Goal: Transaction & Acquisition: Purchase product/service

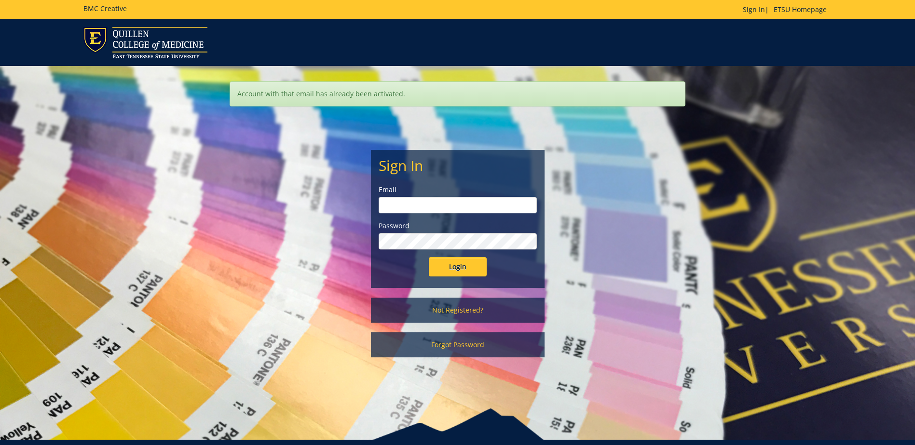
click at [422, 203] on input "email" at bounding box center [457, 205] width 158 height 16
type input "krausem@etsu.edu"
click at [429, 257] on input "Login" at bounding box center [458, 266] width 58 height 19
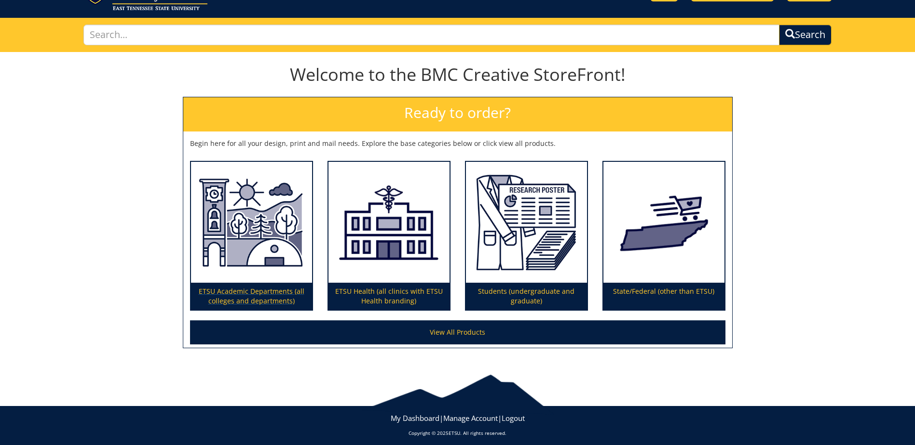
scroll to position [54, 0]
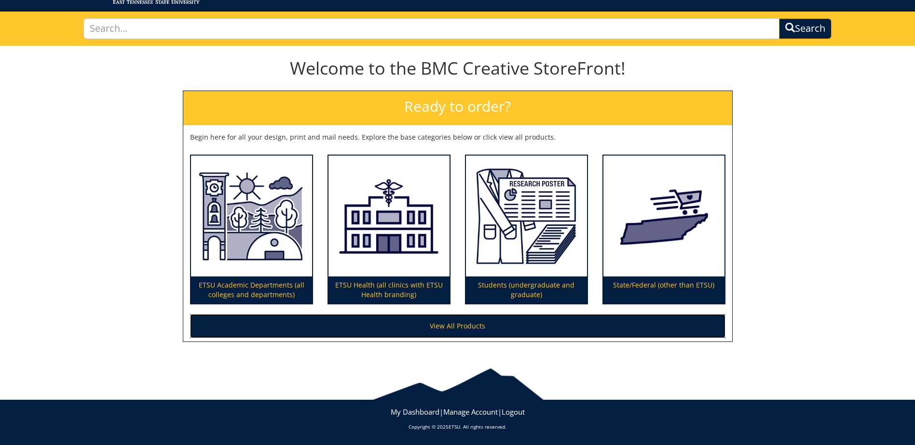
click at [439, 328] on link "View All Products" at bounding box center [457, 326] width 535 height 24
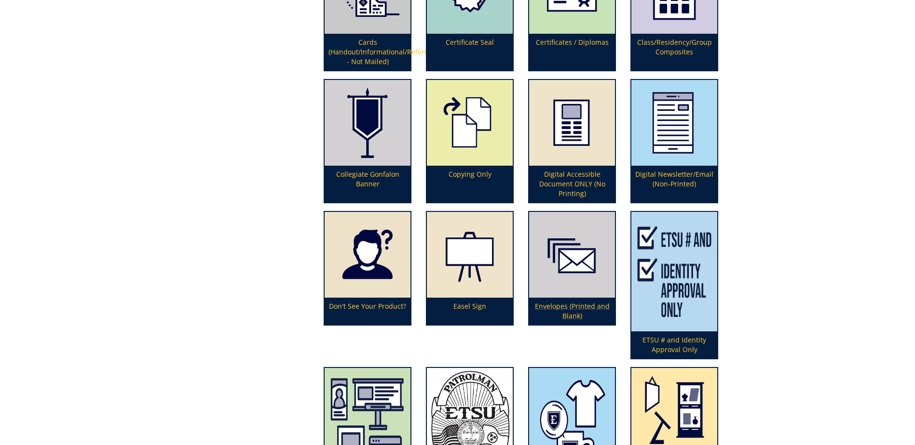
scroll to position [820, 0]
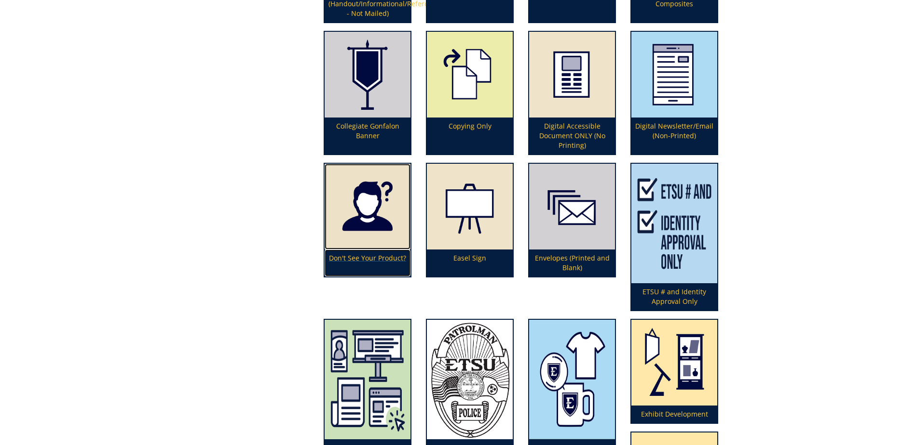
click at [376, 218] on img at bounding box center [367, 207] width 86 height 86
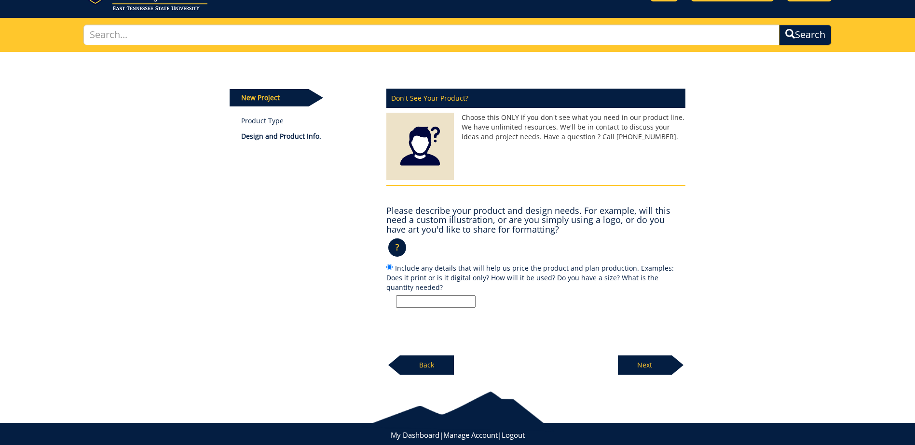
scroll to position [71, 0]
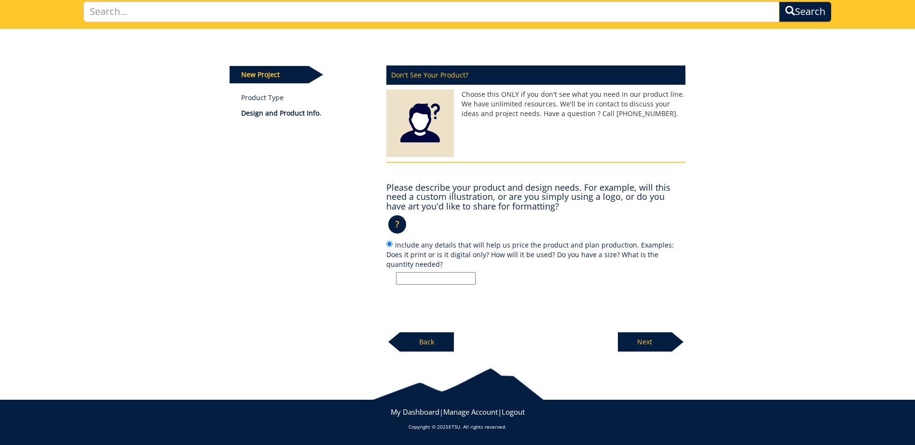
click at [407, 278] on input "Include any details that will help us price the product and plan production. Ex…" at bounding box center [436, 278] width 80 height 13
type input "Sticky wall room signs"
click at [640, 343] on p "Next" at bounding box center [645, 342] width 54 height 19
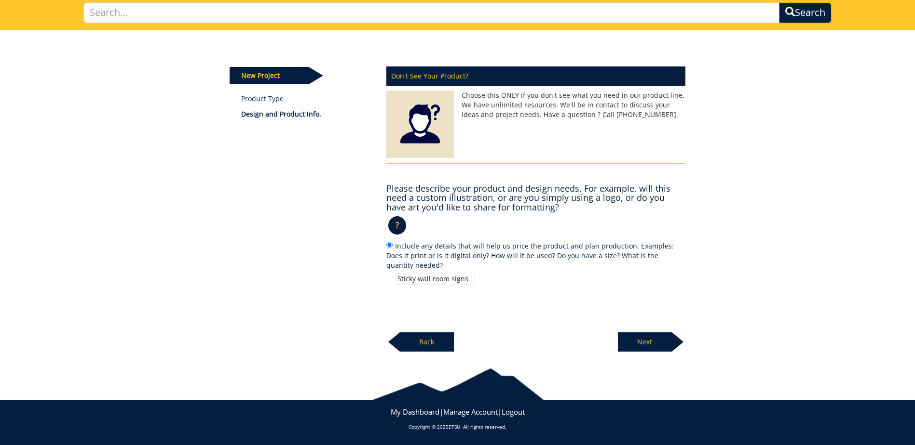
scroll to position [51, 0]
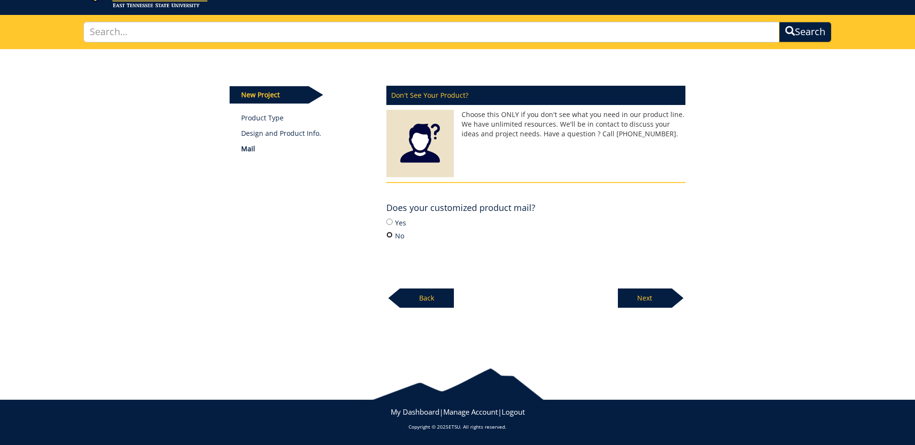
click at [389, 237] on input "No" at bounding box center [389, 235] width 6 height 6
radio input "true"
click at [629, 297] on p "Next" at bounding box center [645, 298] width 54 height 19
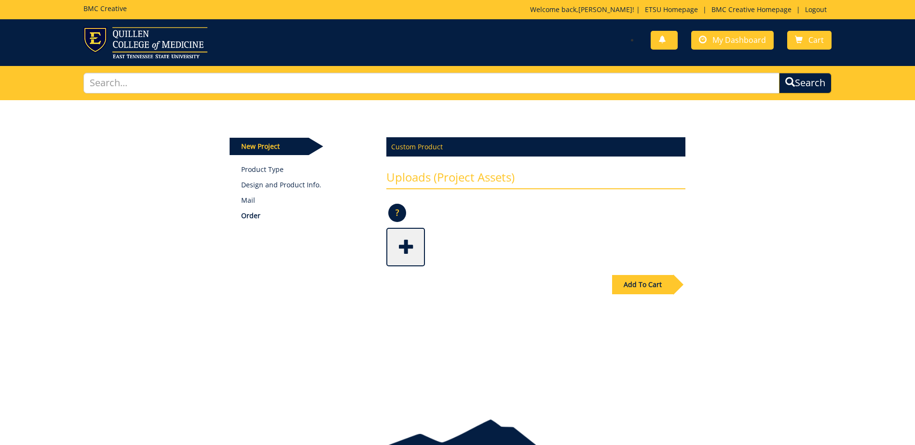
click at [407, 247] on span at bounding box center [406, 246] width 39 height 34
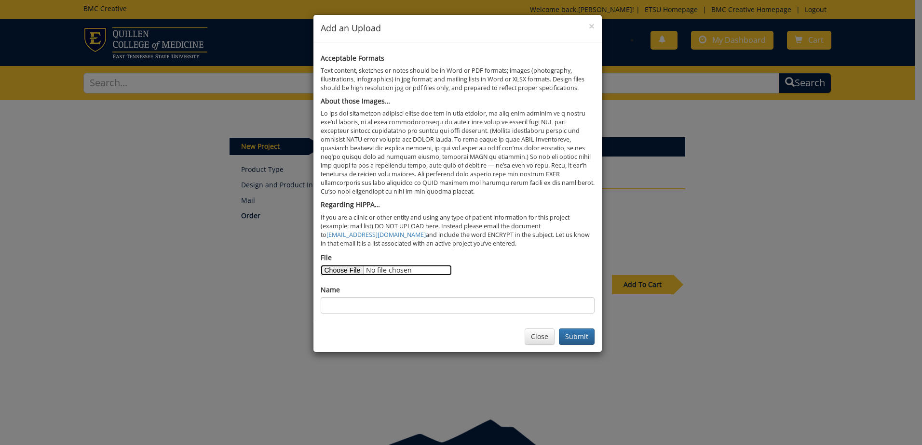
click at [354, 270] on input "File" at bounding box center [386, 270] width 131 height 11
type input "C:\fakepath\Library Wall Sticky Signs.pdf"
click at [386, 271] on input "File" at bounding box center [386, 270] width 131 height 11
click at [352, 269] on input "File" at bounding box center [386, 270] width 131 height 11
type input "C:\fakepath\Library Wall Sticky Signs.pdf"
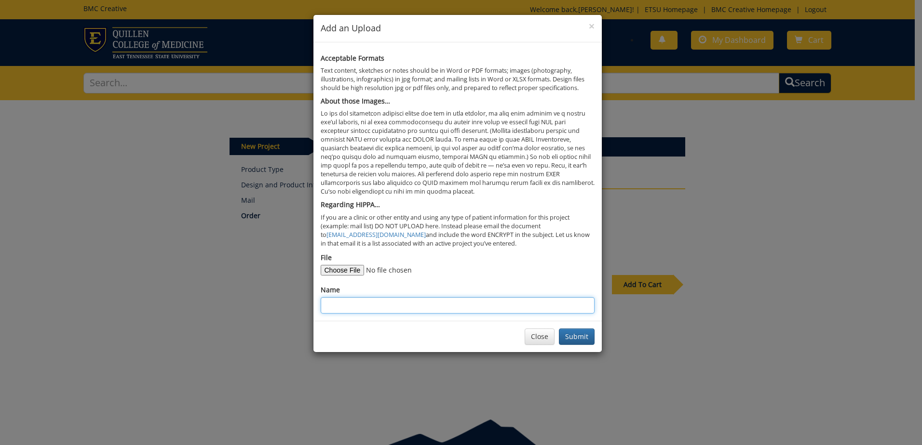
click at [412, 307] on input "Name" at bounding box center [458, 305] width 274 height 16
type input "Mary Krause-Library Wall Signs"
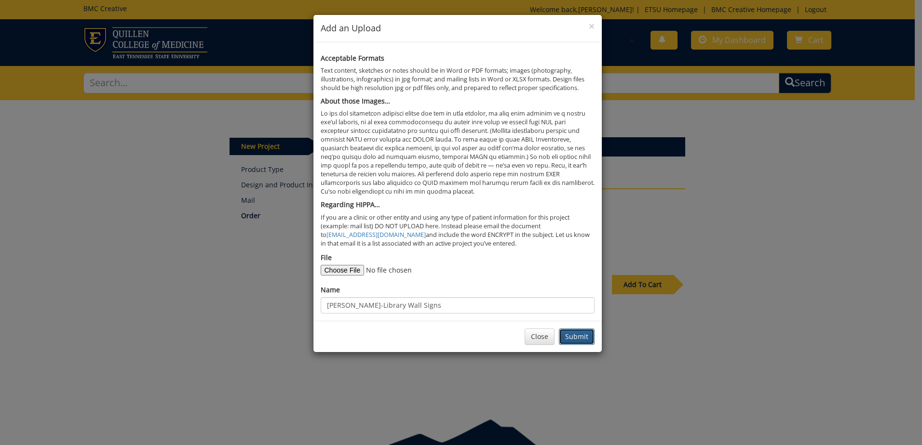
click at [575, 336] on button "Submit" at bounding box center [577, 337] width 36 height 16
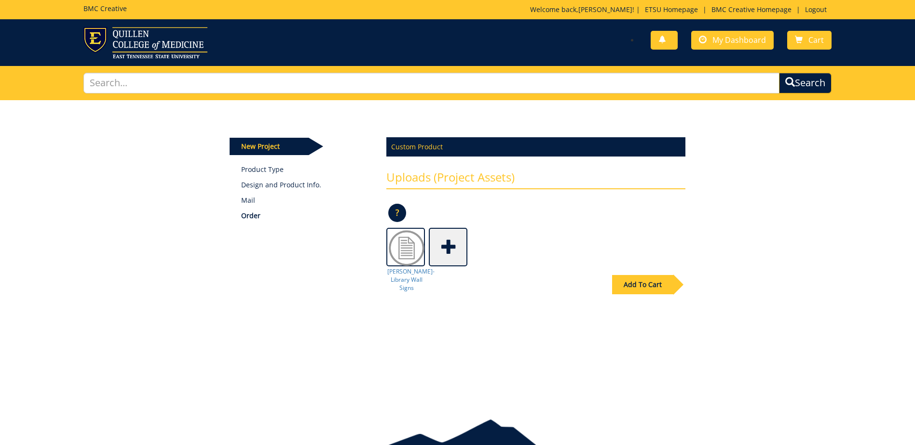
click at [626, 283] on div "Add To Cart" at bounding box center [642, 284] width 61 height 19
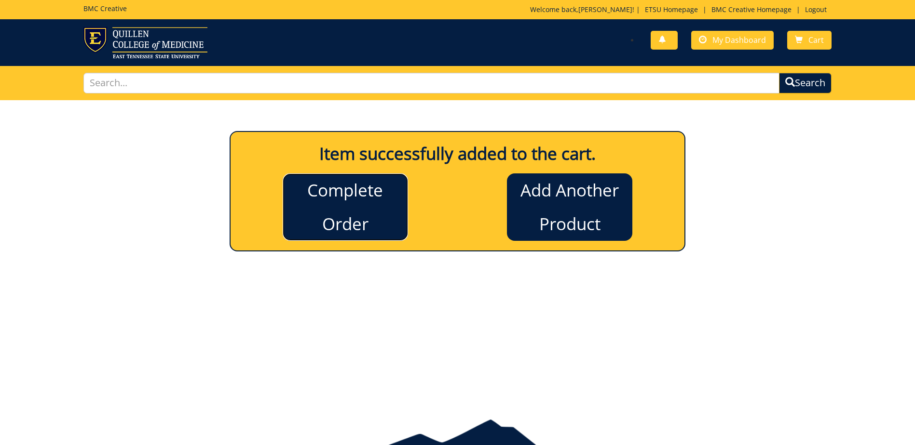
click at [385, 200] on link "Complete Order" at bounding box center [345, 207] width 125 height 67
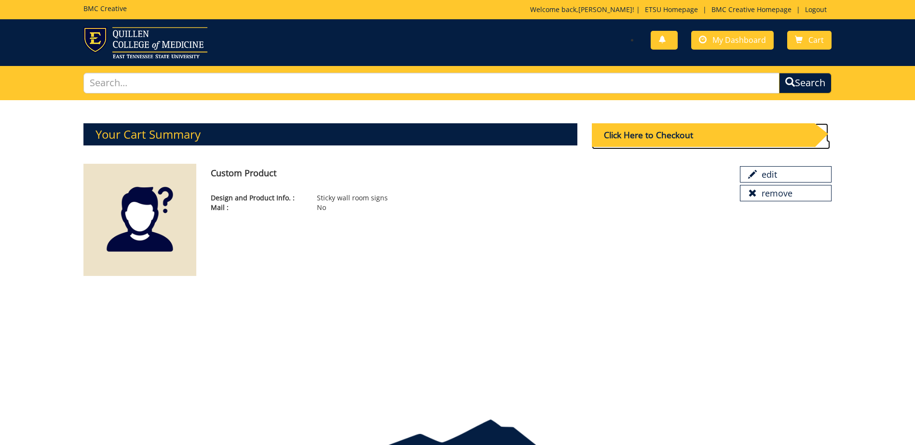
click at [632, 140] on div "Click Here to Checkout" at bounding box center [703, 135] width 223 height 24
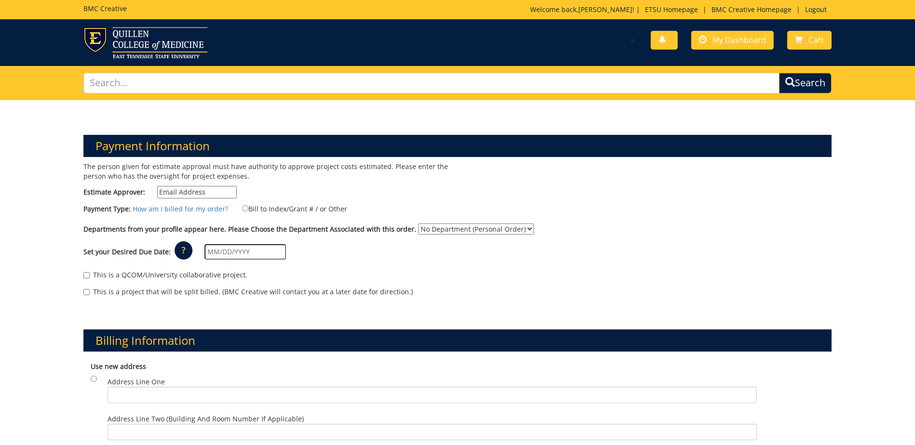
click at [197, 192] on input "Estimate Approver:" at bounding box center [197, 192] width 80 height 13
type input "waldenrr@etsu.edu"
click at [243, 210] on input "Bill to Index/Grant # / or Other" at bounding box center [245, 208] width 6 height 6
radio input "true"
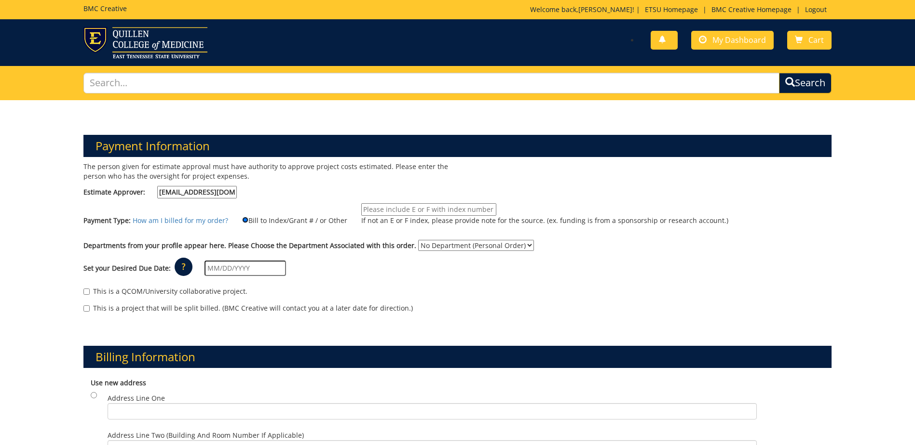
click at [242, 219] on input "Bill to Index/Grant # / or Other" at bounding box center [245, 220] width 6 height 6
click at [222, 221] on link "How am I billed for my order?" at bounding box center [180, 220] width 95 height 9
click at [431, 246] on select "No Department (Personal Order) Medical Library" at bounding box center [476, 245] width 116 height 11
select select "118"
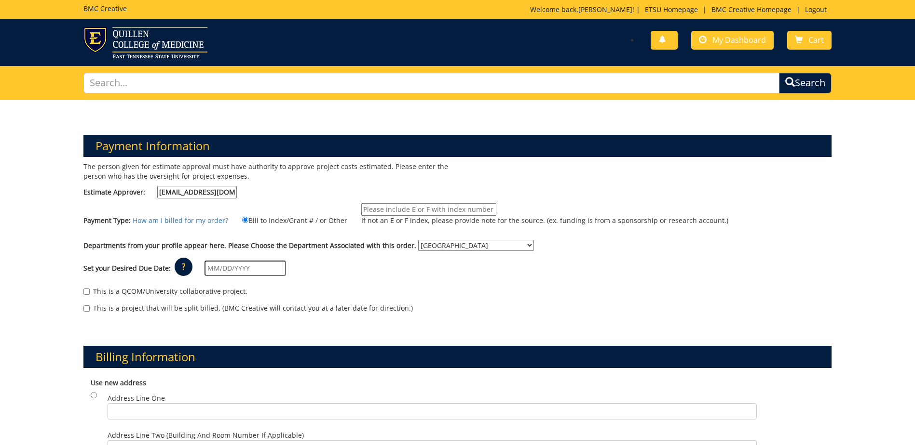
click at [418, 240] on select "No Department (Personal Order) Medical Library" at bounding box center [476, 245] width 116 height 11
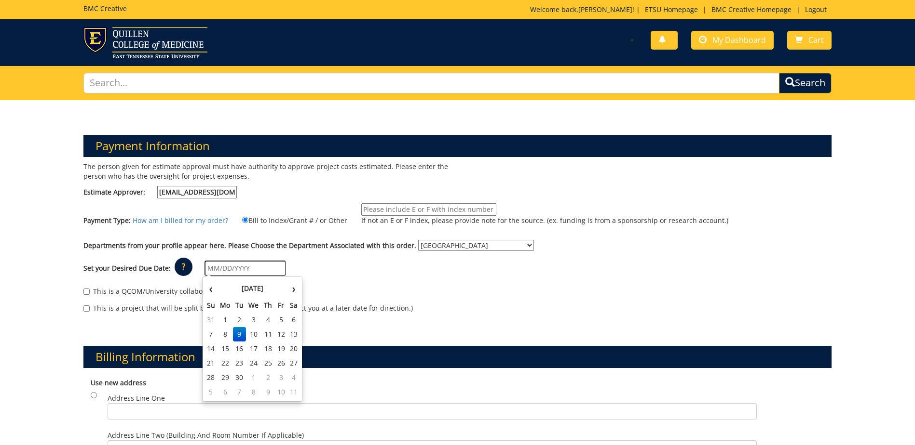
click at [247, 267] on input "text" at bounding box center [244, 268] width 81 height 15
click at [280, 362] on td "26" at bounding box center [280, 363] width 13 height 14
type input "[DATE]"
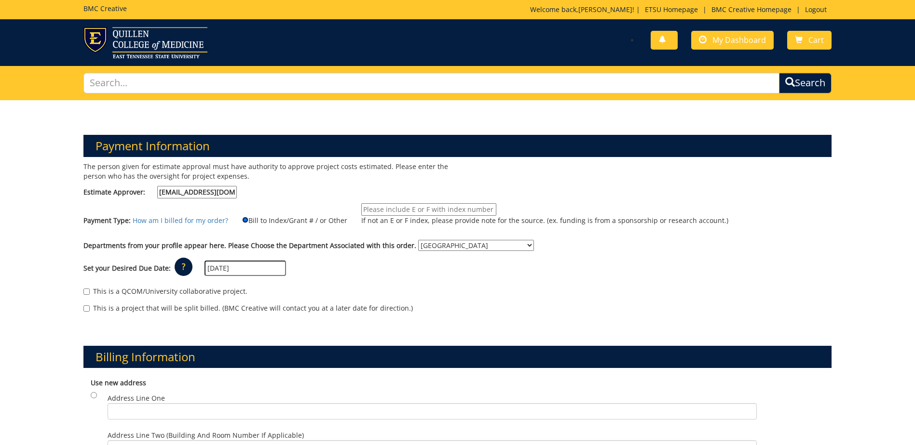
click at [242, 220] on input "Bill to Index/Grant # / or Other" at bounding box center [245, 220] width 6 height 6
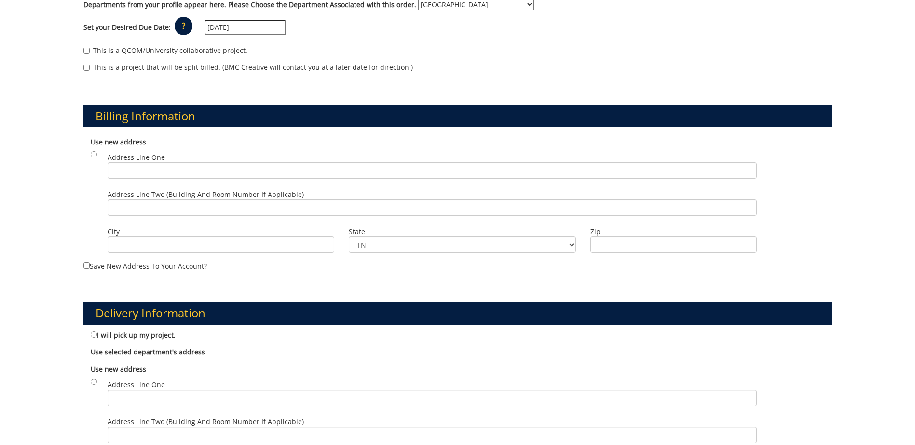
scroll to position [337, 0]
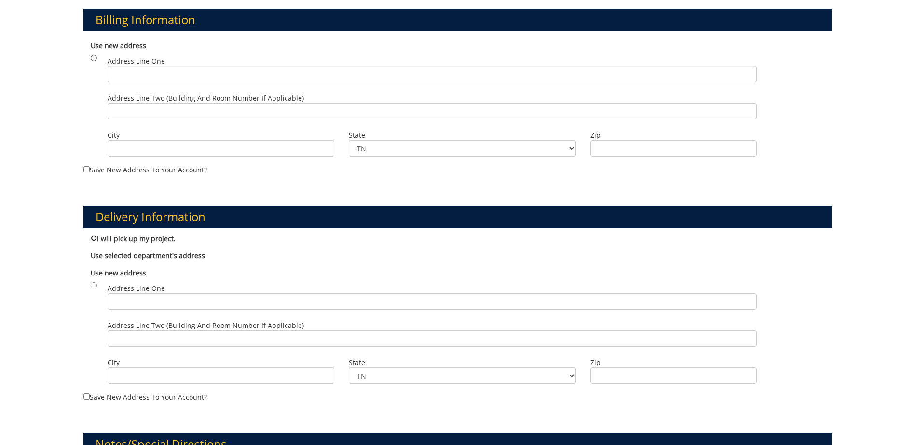
click at [93, 235] on input "I will pick up my project." at bounding box center [94, 238] width 6 height 6
radio input "true"
click at [127, 307] on input "Address Line One" at bounding box center [432, 302] width 649 height 16
type input "ETSU Medical Library"
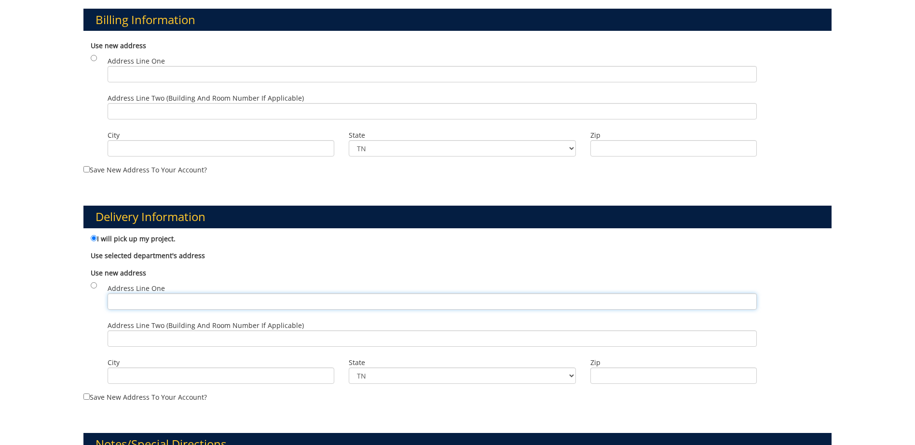
type input "PO Box 70693"
type input "Johnson City"
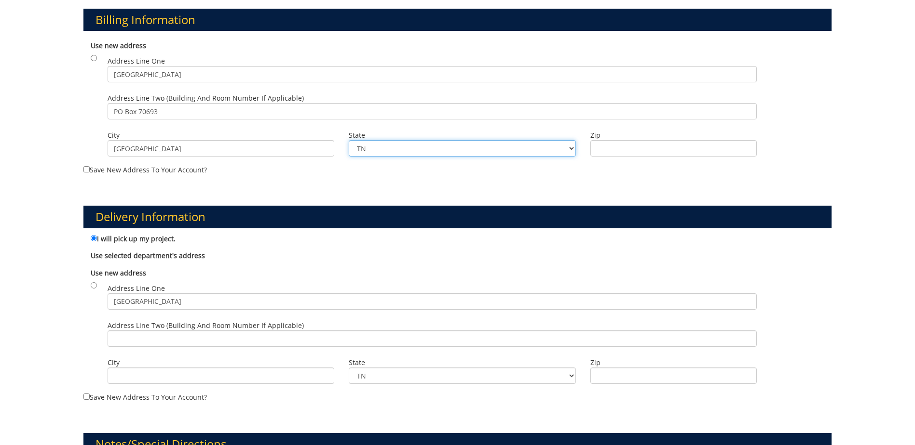
type input "37614"
type input "PO Box 70693"
type input "Johnson City"
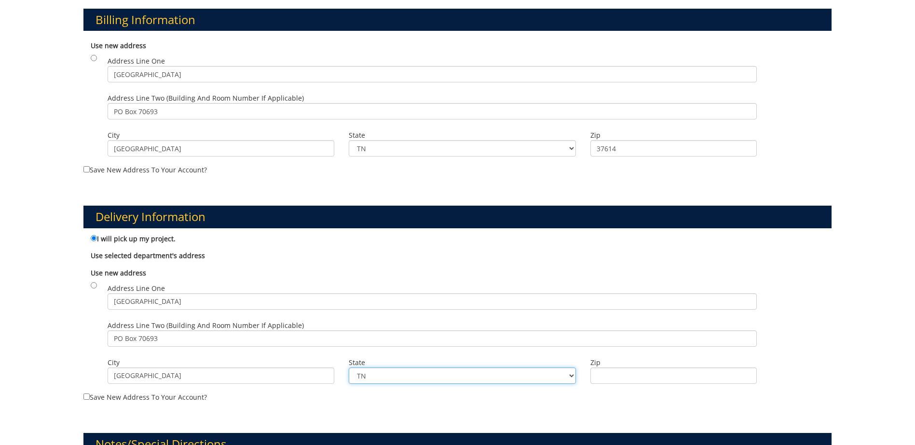
type input "37614"
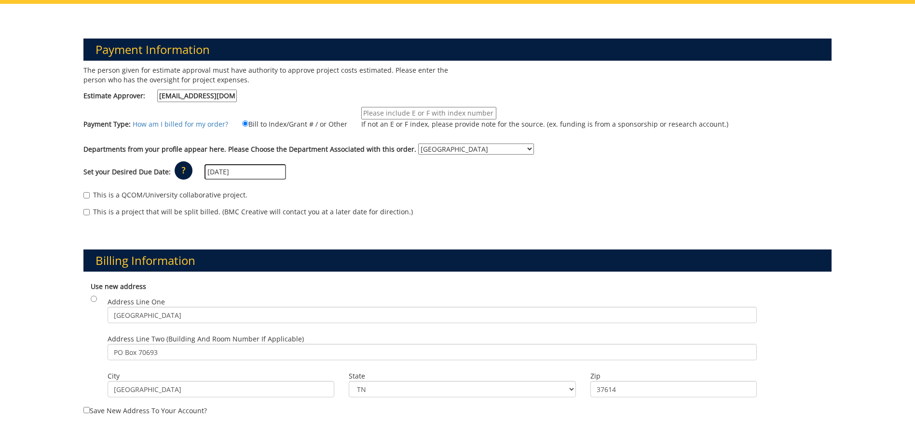
scroll to position [0, 0]
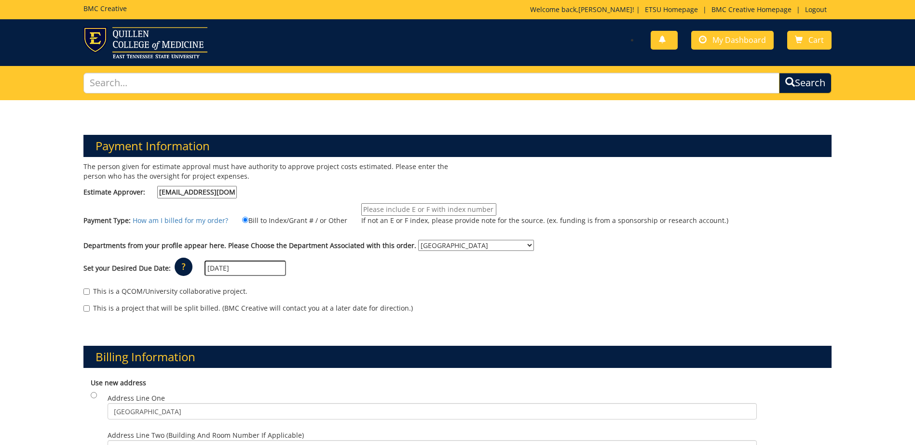
click at [428, 213] on input "If not an E or F index, please provide note for the source. (ex. funding is fro…" at bounding box center [428, 209] width 135 height 13
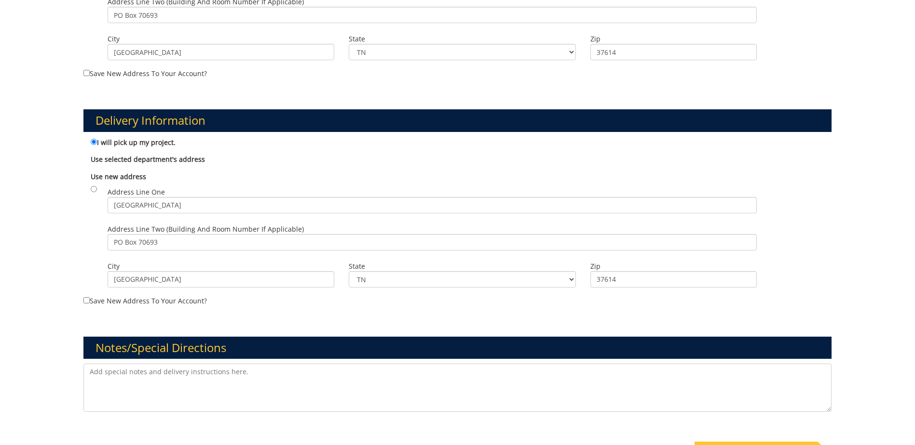
scroll to position [578, 0]
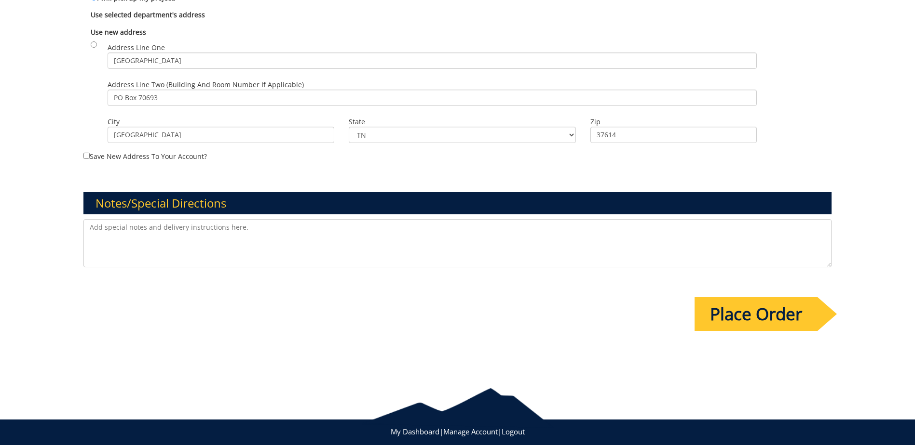
type input "?"
click at [711, 318] on input "Place Order" at bounding box center [755, 314] width 123 height 34
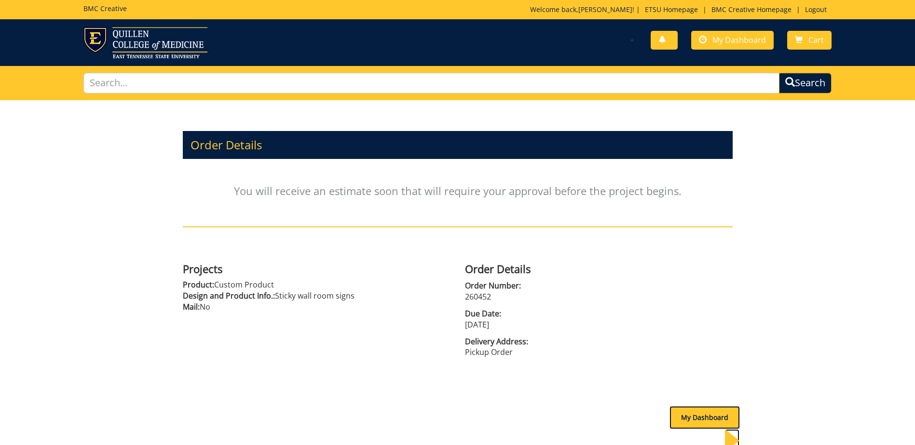
click at [696, 412] on div "My Dashboard" at bounding box center [704, 417] width 70 height 23
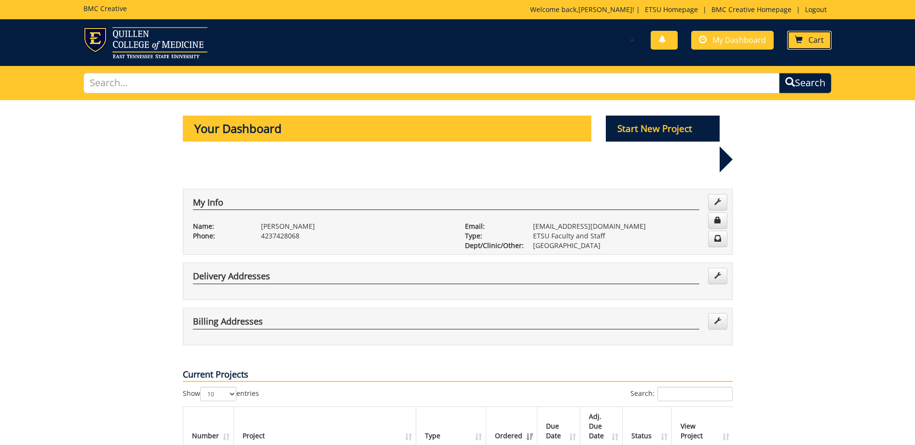
click at [817, 36] on span "Cart" at bounding box center [815, 40] width 15 height 11
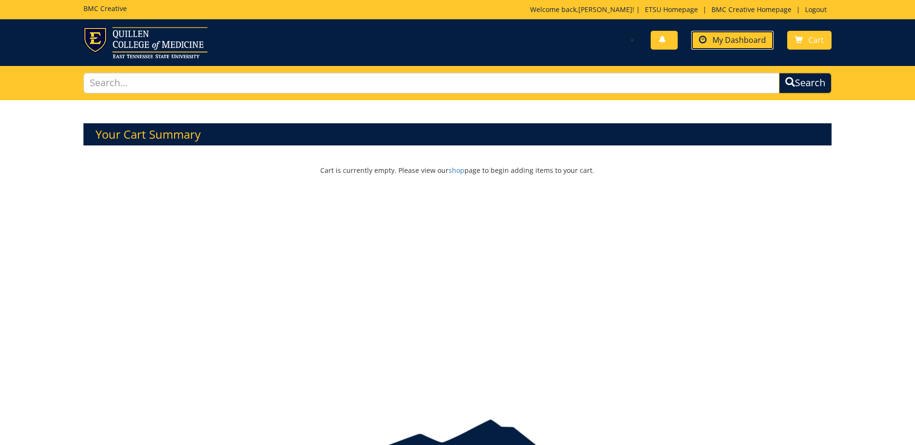
click at [740, 40] on span "My Dashboard" at bounding box center [739, 40] width 54 height 11
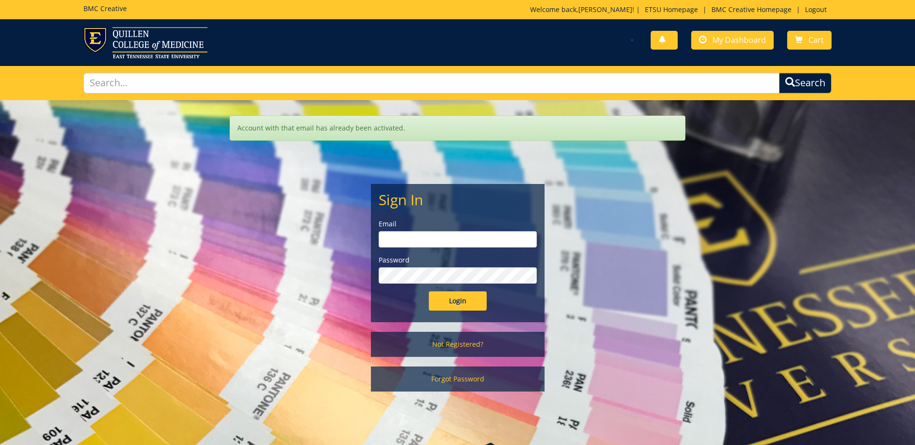
click at [423, 245] on input "email" at bounding box center [457, 239] width 158 height 16
type input "krausem@etsu.edu"
click at [446, 303] on input "Login" at bounding box center [458, 301] width 58 height 19
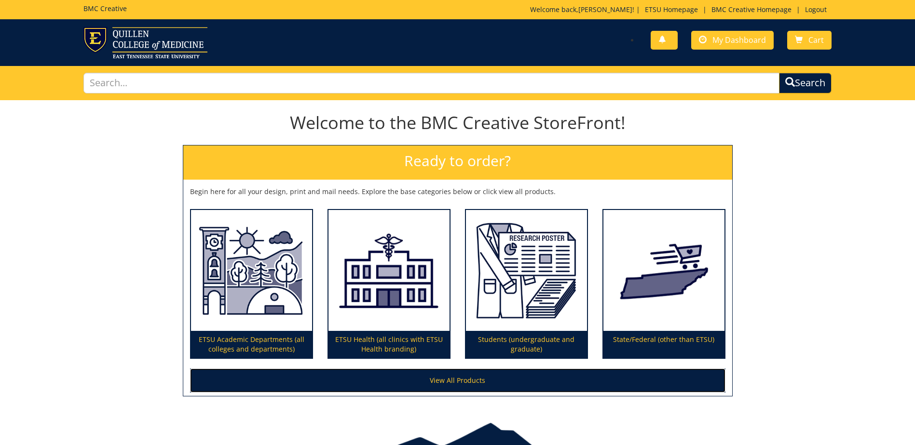
click at [444, 375] on link "View All Products" at bounding box center [457, 381] width 535 height 24
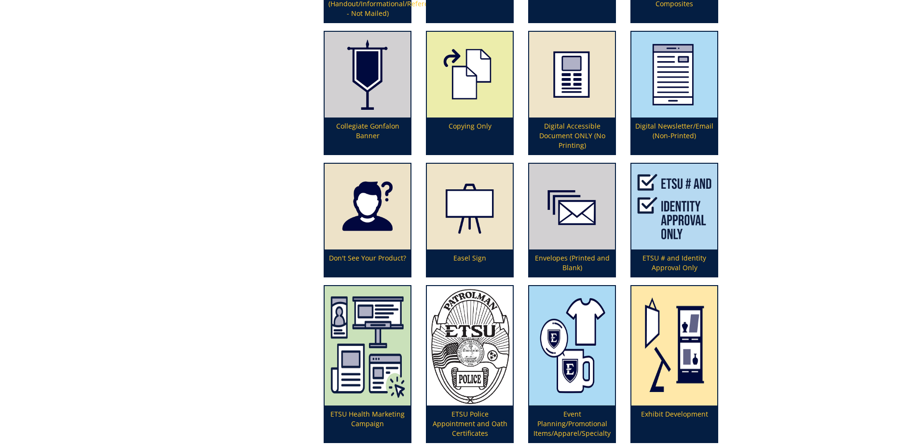
scroll to position [916, 0]
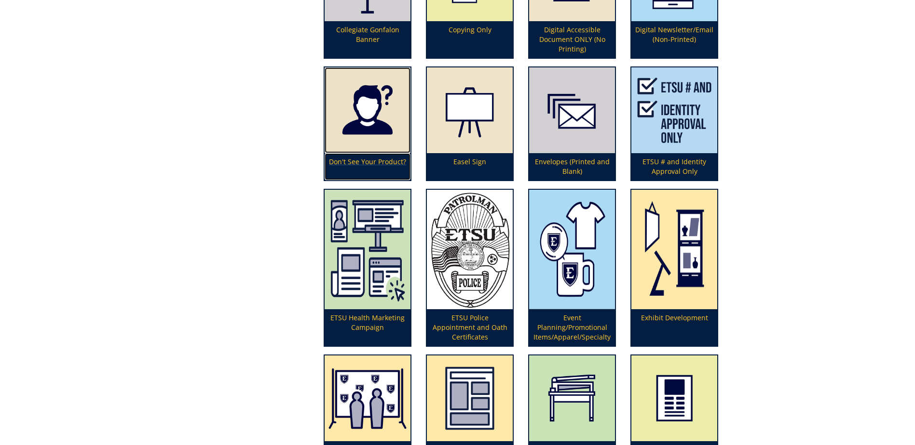
click at [379, 161] on p "Don't See Your Product?" at bounding box center [367, 166] width 86 height 27
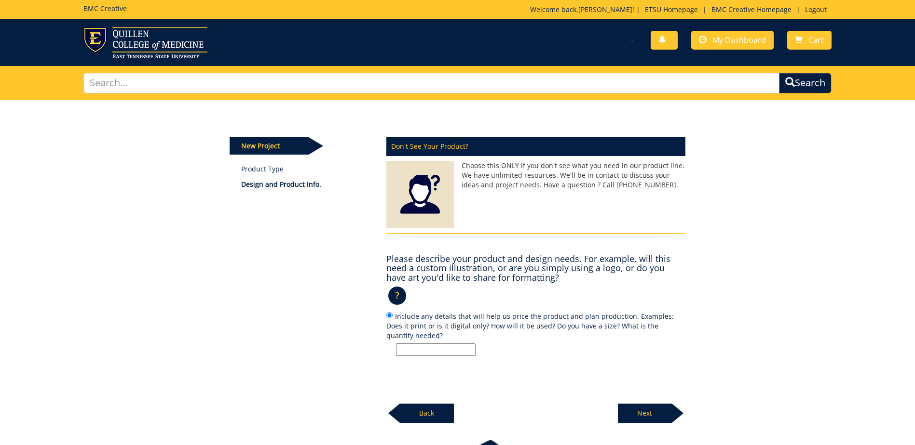
click at [443, 350] on input "Include any details that will help us price the product and plan production. Ex…" at bounding box center [436, 350] width 80 height 13
type input "Door window cling"
click at [626, 409] on p "Next" at bounding box center [645, 413] width 54 height 19
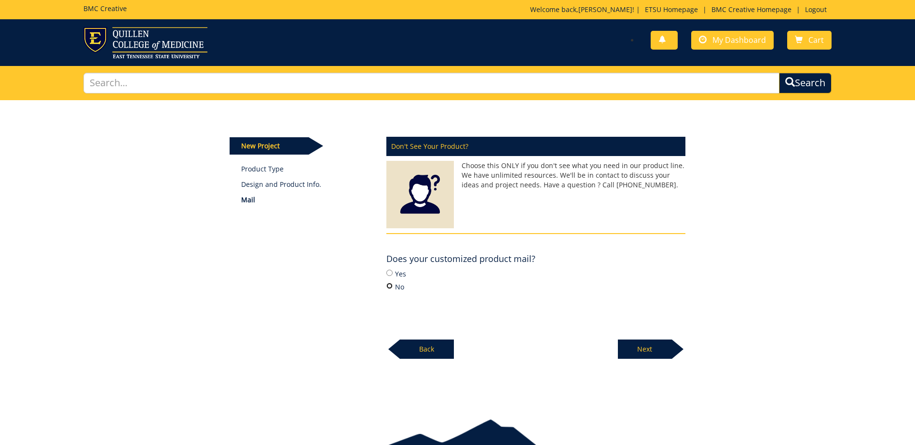
click at [390, 287] on input "No" at bounding box center [389, 286] width 6 height 6
radio input "true"
click at [638, 347] on p "Next" at bounding box center [645, 349] width 54 height 19
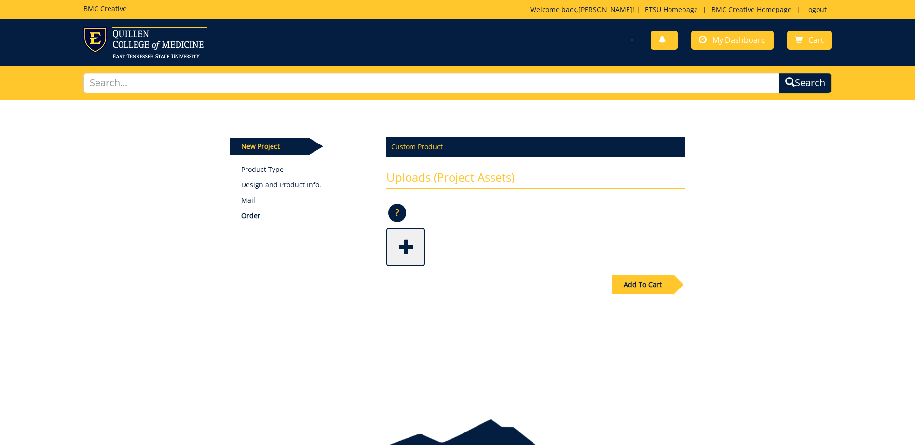
click at [397, 209] on p "?" at bounding box center [397, 213] width 18 height 18
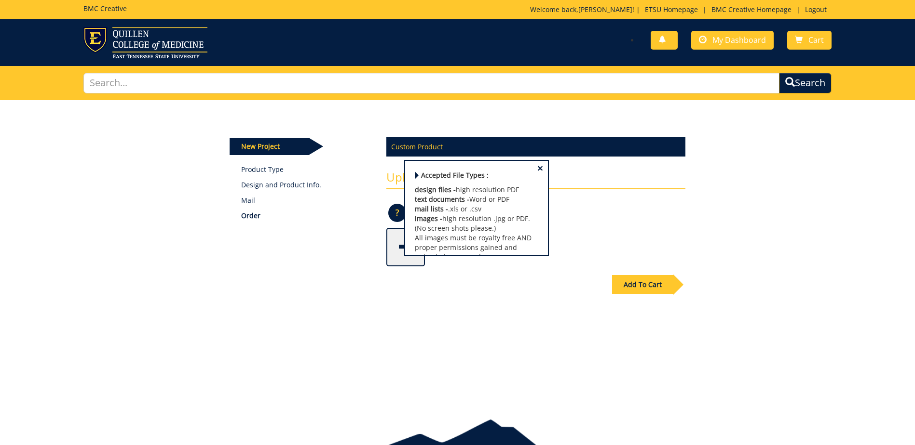
click at [461, 268] on div "Add To Cart" at bounding box center [457, 305] width 470 height 76
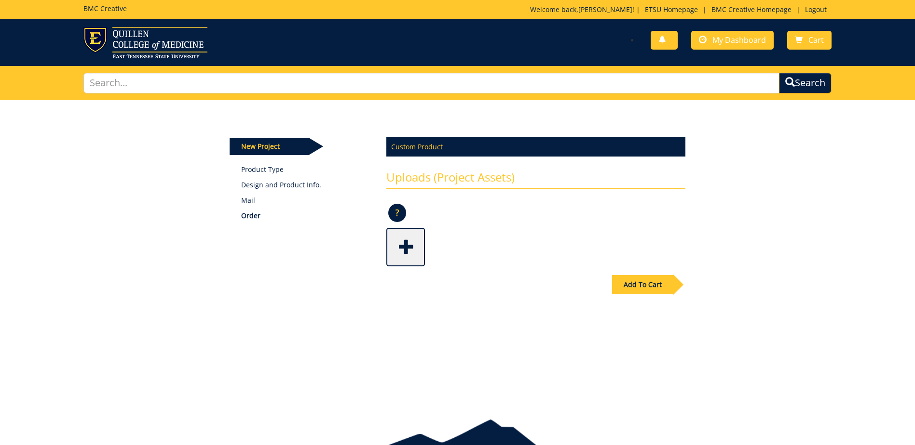
click at [624, 280] on div "Add To Cart" at bounding box center [642, 284] width 61 height 19
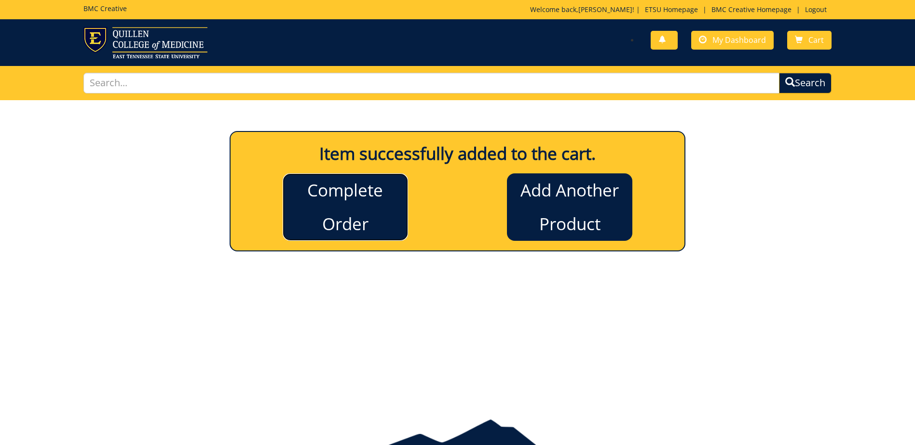
click at [355, 221] on link "Complete Order" at bounding box center [345, 207] width 125 height 67
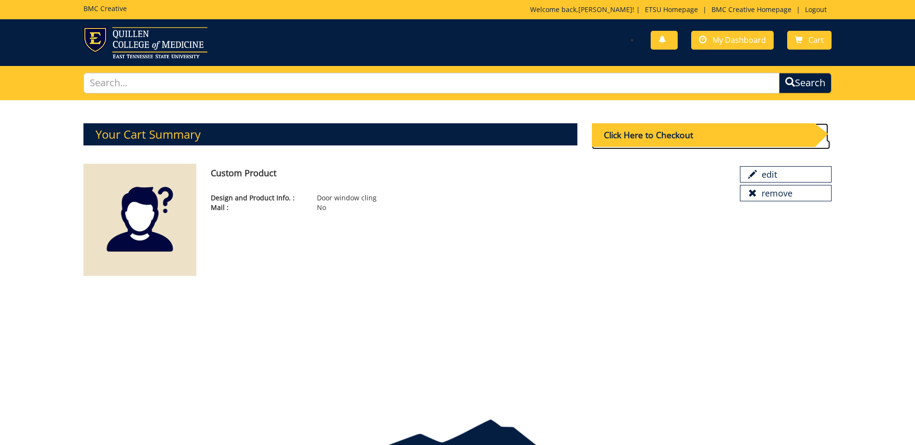
click at [658, 138] on div "Click Here to Checkout" at bounding box center [703, 135] width 223 height 24
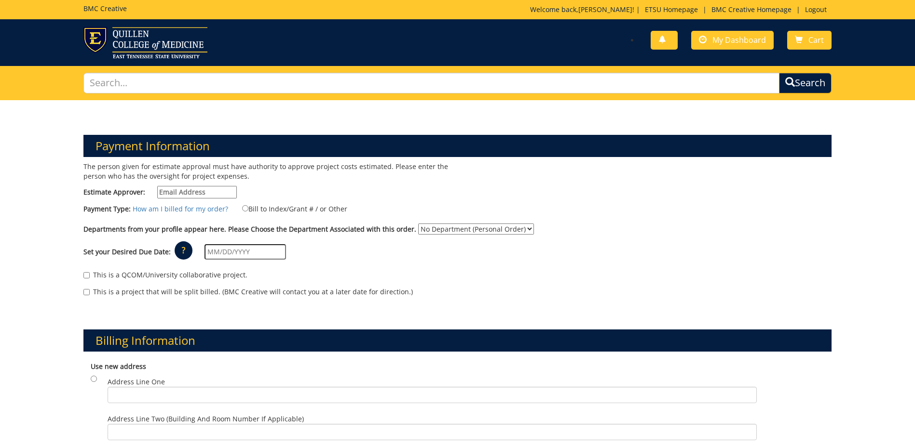
click at [204, 193] on input "Estimate Approver:" at bounding box center [197, 192] width 80 height 13
type input "[EMAIL_ADDRESS][DOMAIN_NAME]"
type input "[DATE]"
type input "[GEOGRAPHIC_DATA]"
type input "PO Box 70693"
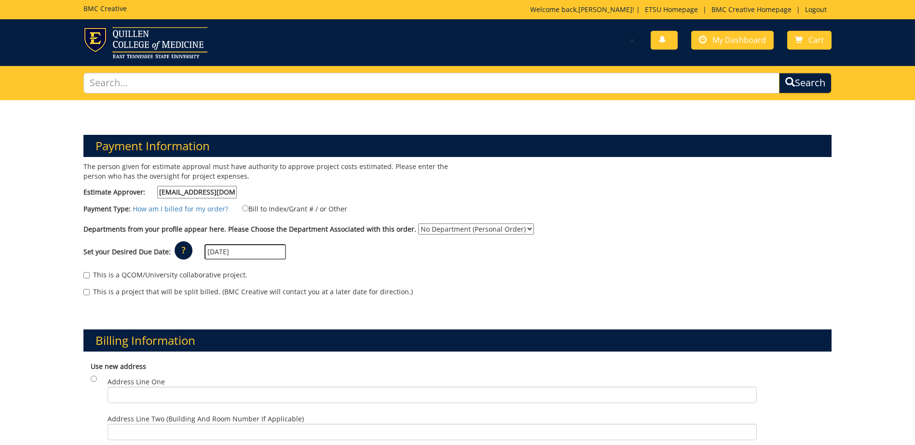
type input "[GEOGRAPHIC_DATA]"
type input "37614"
type input "[GEOGRAPHIC_DATA]"
type input "PO Box 70693"
type input "[GEOGRAPHIC_DATA]"
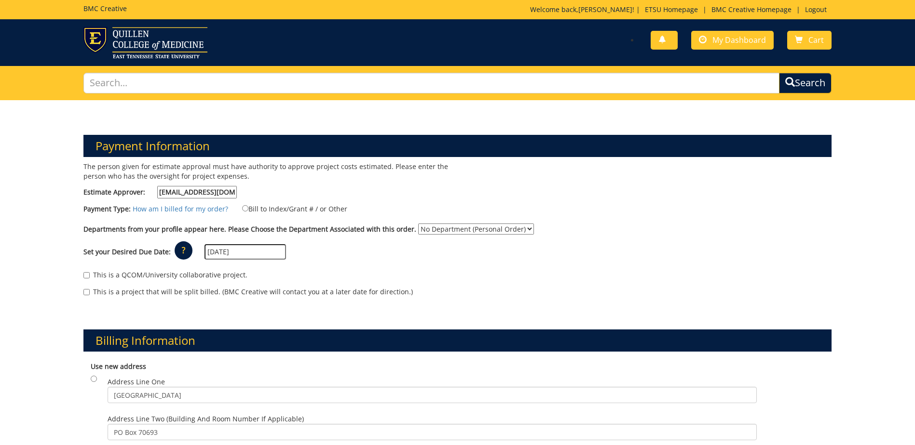
type input "37614"
click at [242, 208] on input "Bill to Index/Grant # / or Other" at bounding box center [245, 208] width 6 height 6
radio input "true"
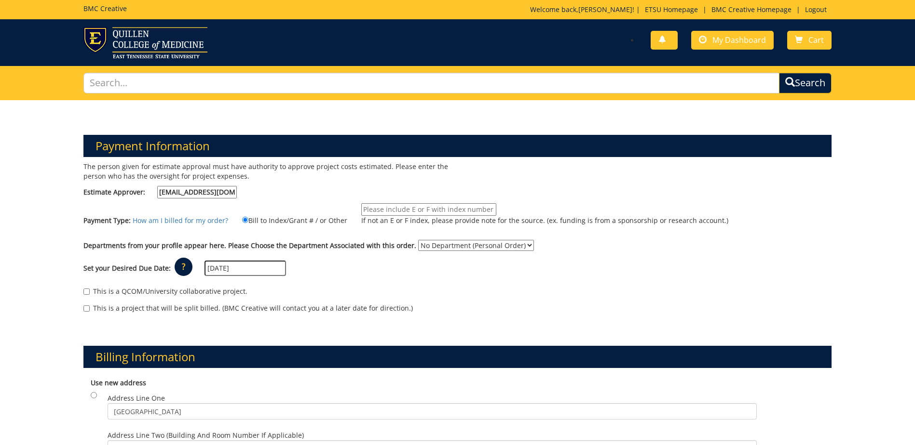
click at [368, 214] on input "If not an E or F index, please provide note for the source. (ex. funding is fro…" at bounding box center [428, 209] width 135 height 13
type input "?"
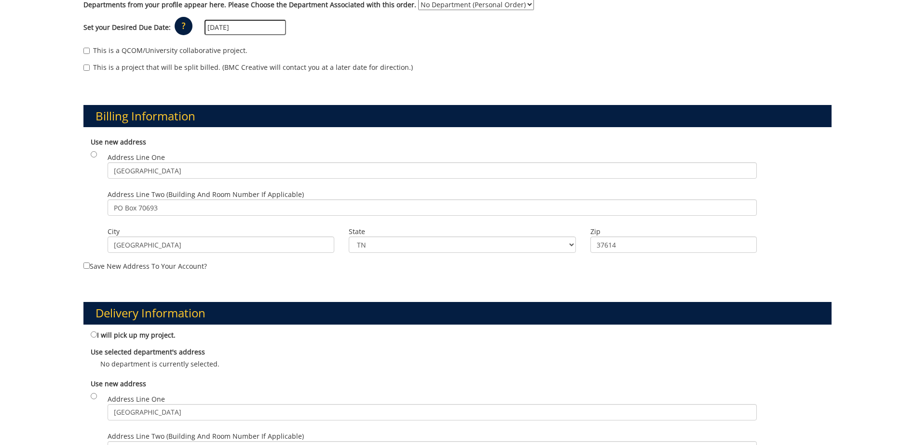
scroll to position [337, 0]
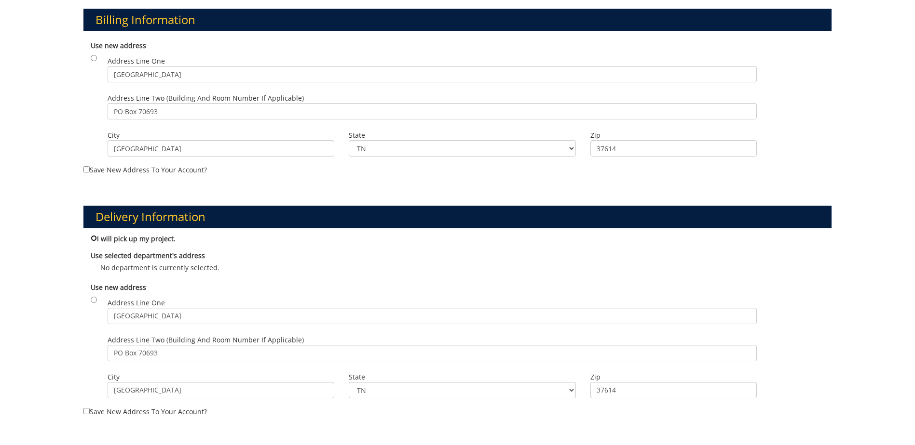
click at [94, 240] on input "I will pick up my project." at bounding box center [94, 238] width 6 height 6
radio input "true"
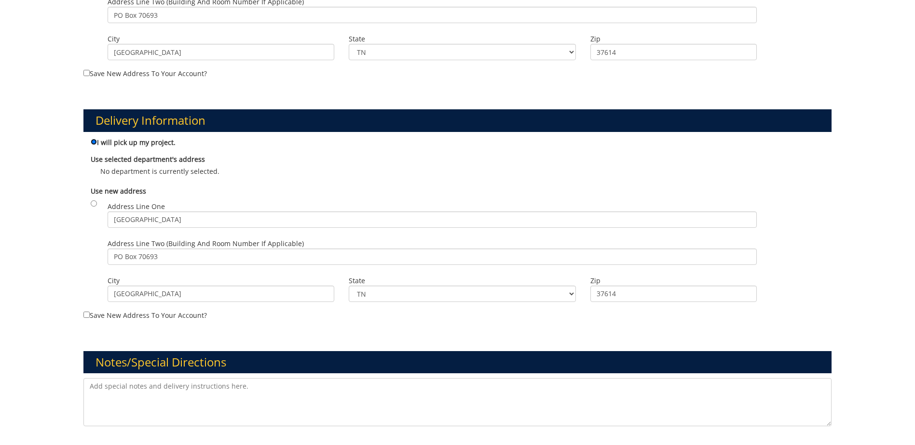
scroll to position [482, 0]
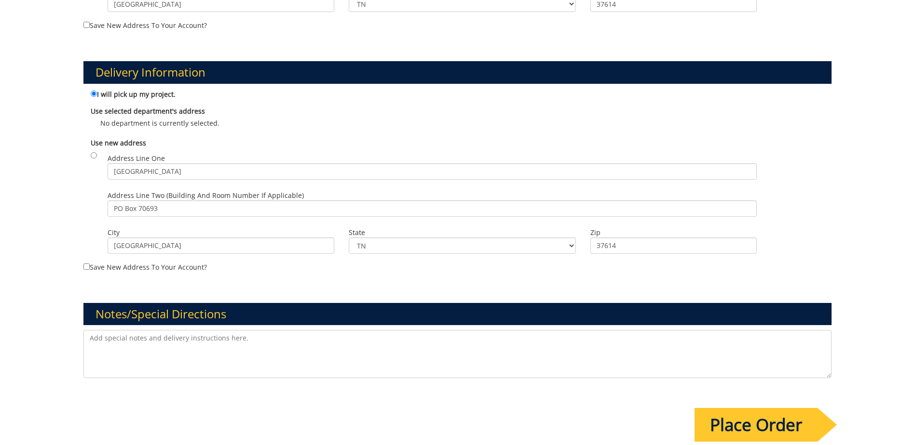
click at [113, 336] on textarea at bounding box center [457, 354] width 748 height 48
type textarea "S"
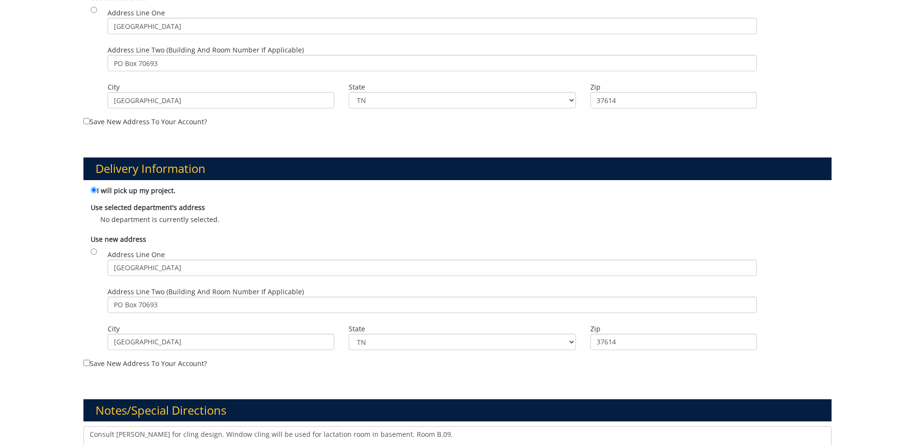
scroll to position [578, 0]
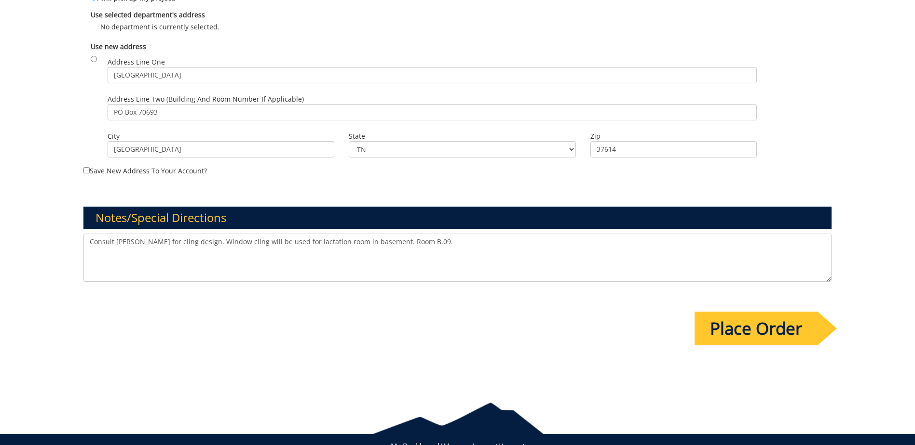
type textarea "Consult Rachel for cling design. Window cling will be used for lactation room i…"
click at [721, 330] on input "Place Order" at bounding box center [755, 329] width 123 height 34
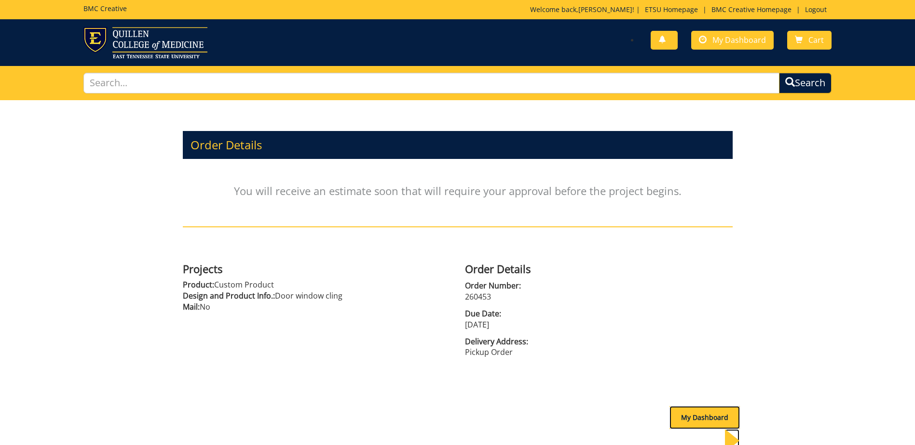
click at [700, 415] on div "My Dashboard" at bounding box center [704, 417] width 70 height 23
